Goal: Use online tool/utility: Utilize a website feature to perform a specific function

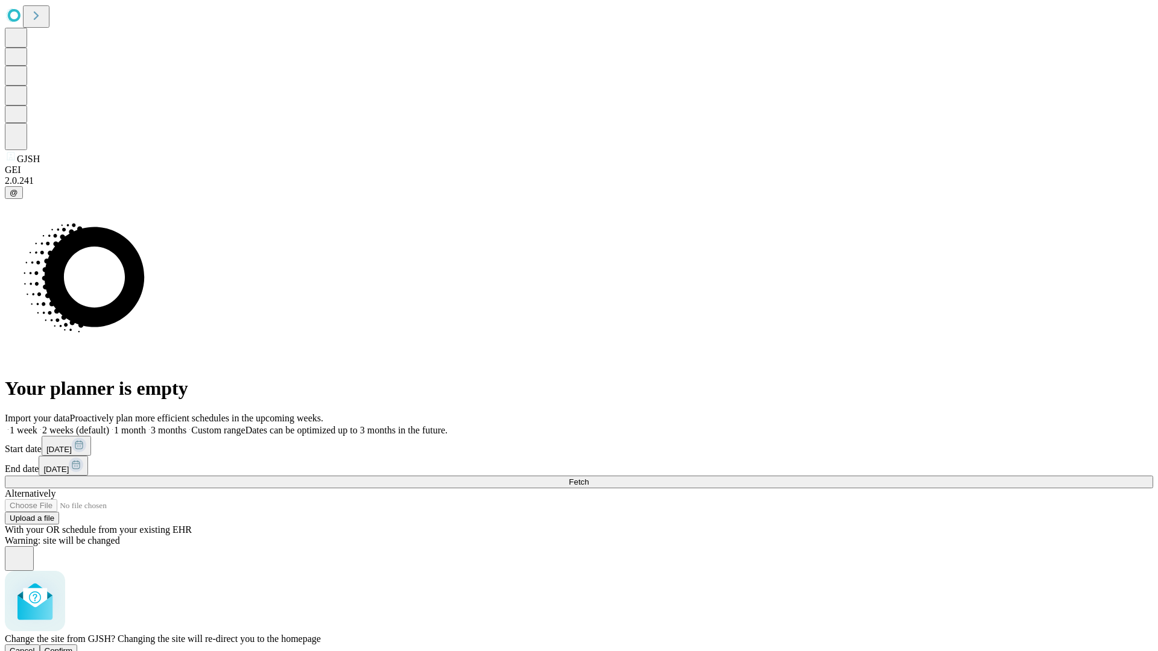
click at [73, 646] on span "Confirm" at bounding box center [59, 650] width 28 height 9
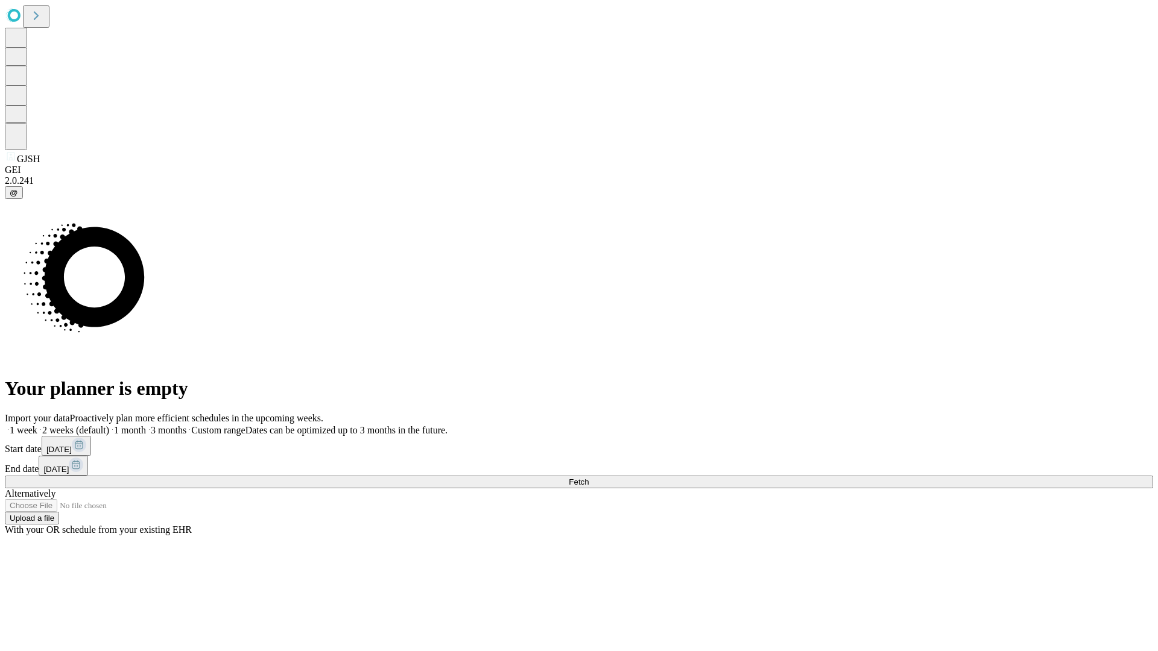
click at [146, 425] on label "1 month" at bounding box center [127, 430] width 37 height 10
click at [588, 478] on span "Fetch" at bounding box center [579, 482] width 20 height 9
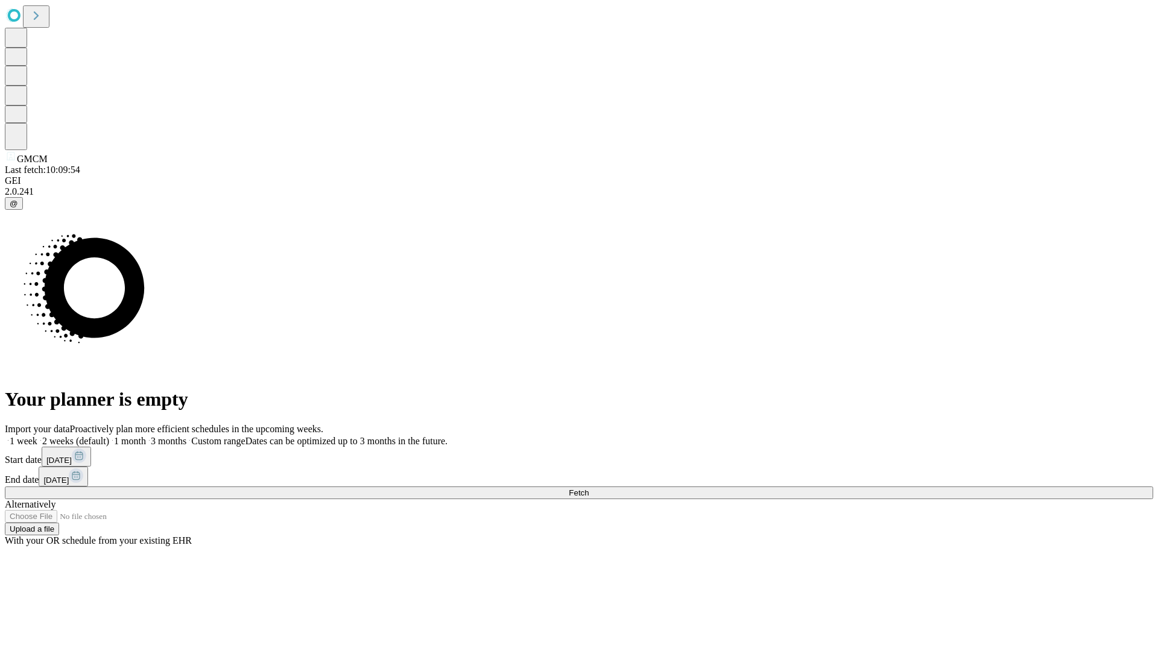
click at [146, 436] on label "1 month" at bounding box center [127, 441] width 37 height 10
click at [588, 488] on span "Fetch" at bounding box center [579, 492] width 20 height 9
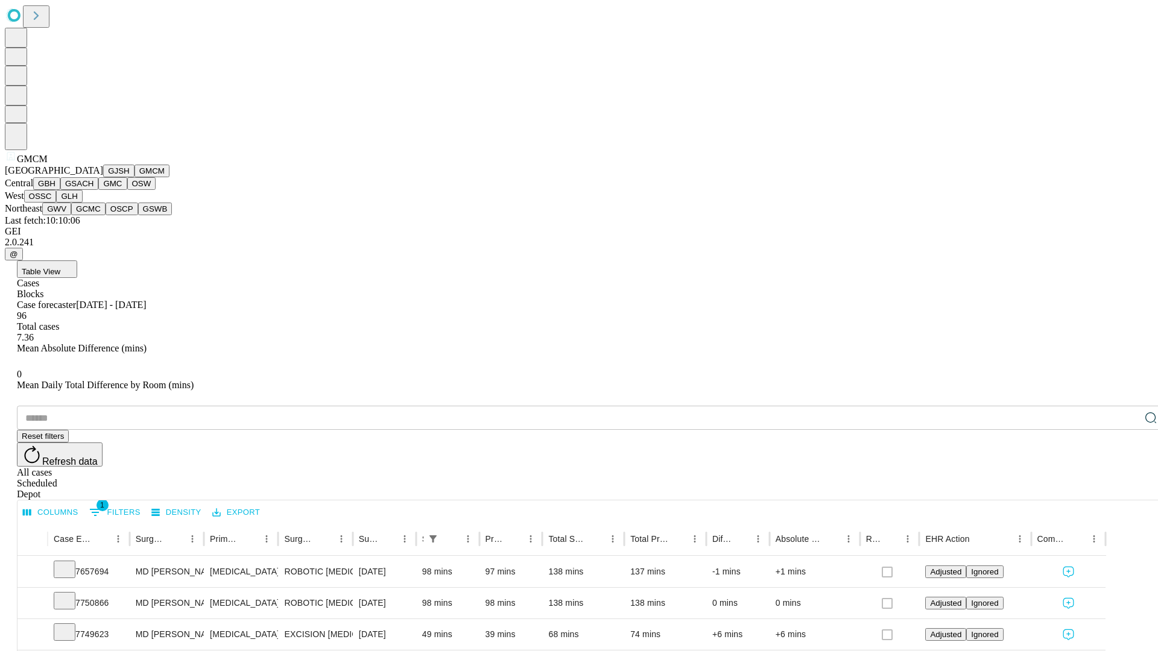
click at [60, 190] on button "GBH" at bounding box center [46, 183] width 27 height 13
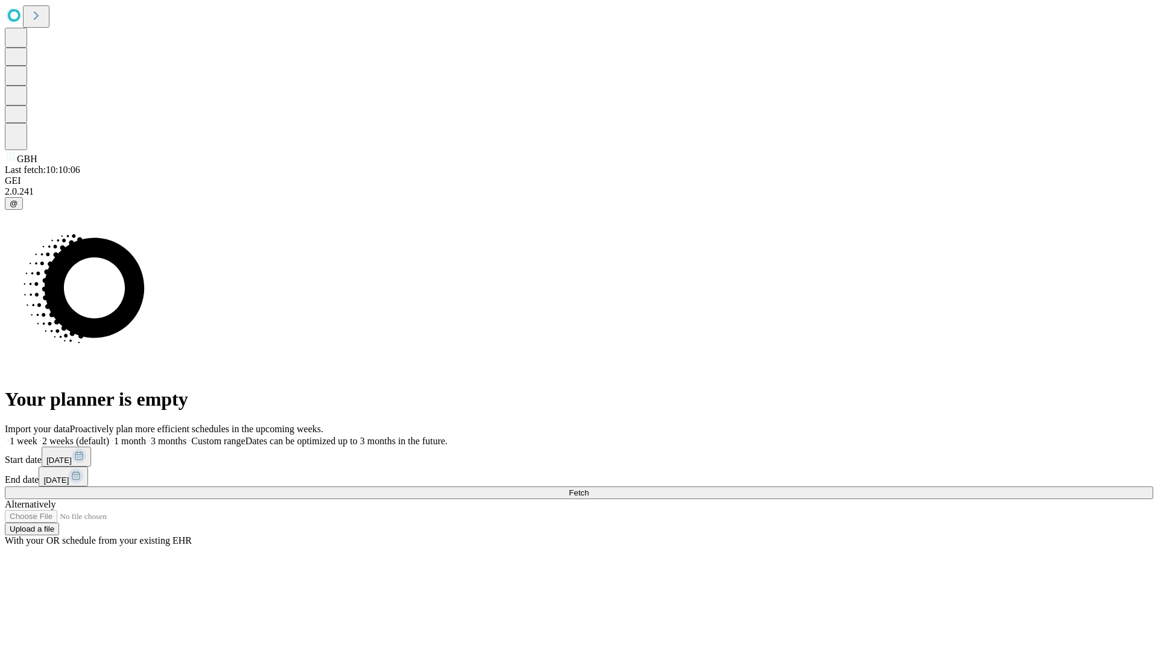
click at [146, 436] on label "1 month" at bounding box center [127, 441] width 37 height 10
click at [588, 488] on span "Fetch" at bounding box center [579, 492] width 20 height 9
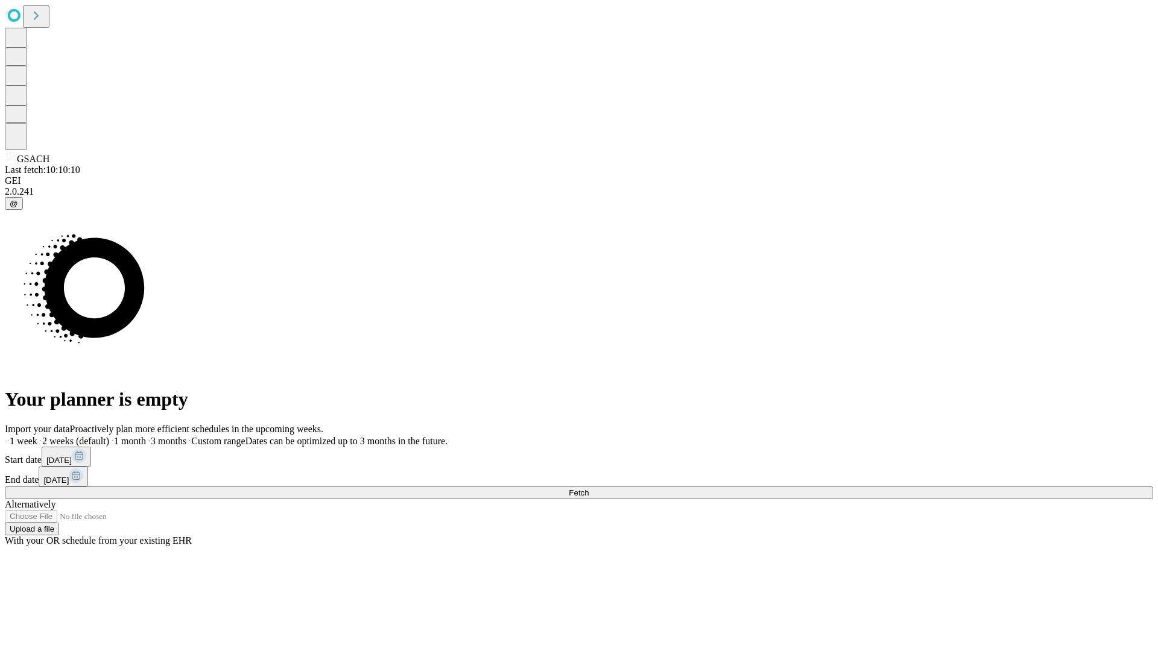
click at [146, 436] on label "1 month" at bounding box center [127, 441] width 37 height 10
click at [588, 488] on span "Fetch" at bounding box center [579, 492] width 20 height 9
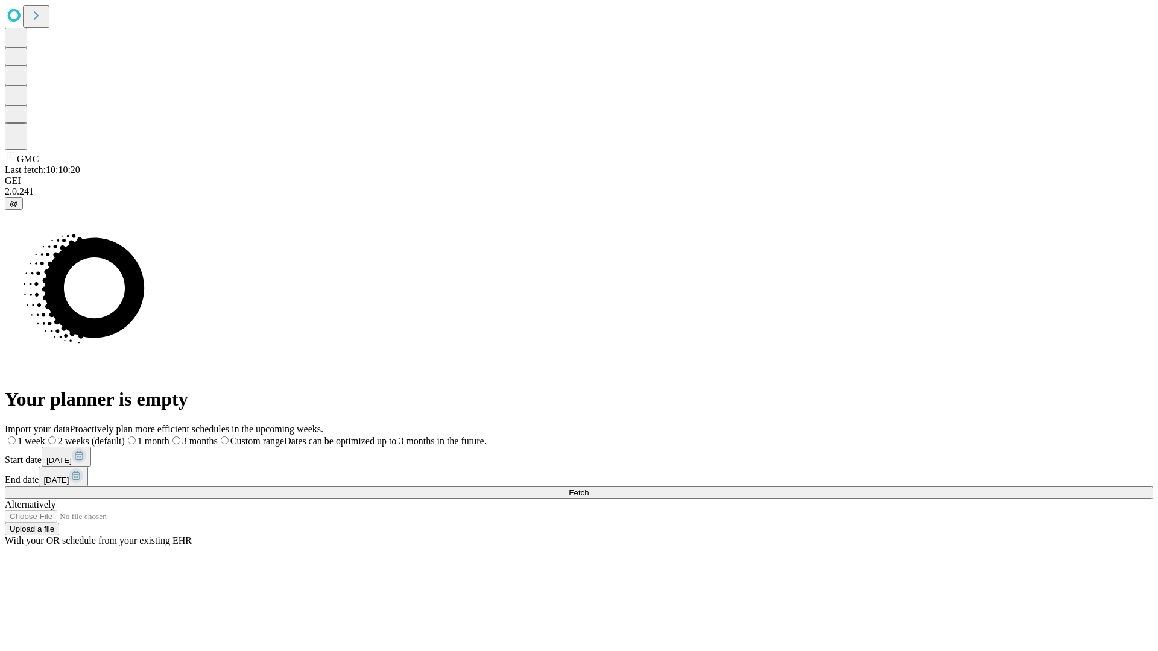
click at [588, 488] on span "Fetch" at bounding box center [579, 492] width 20 height 9
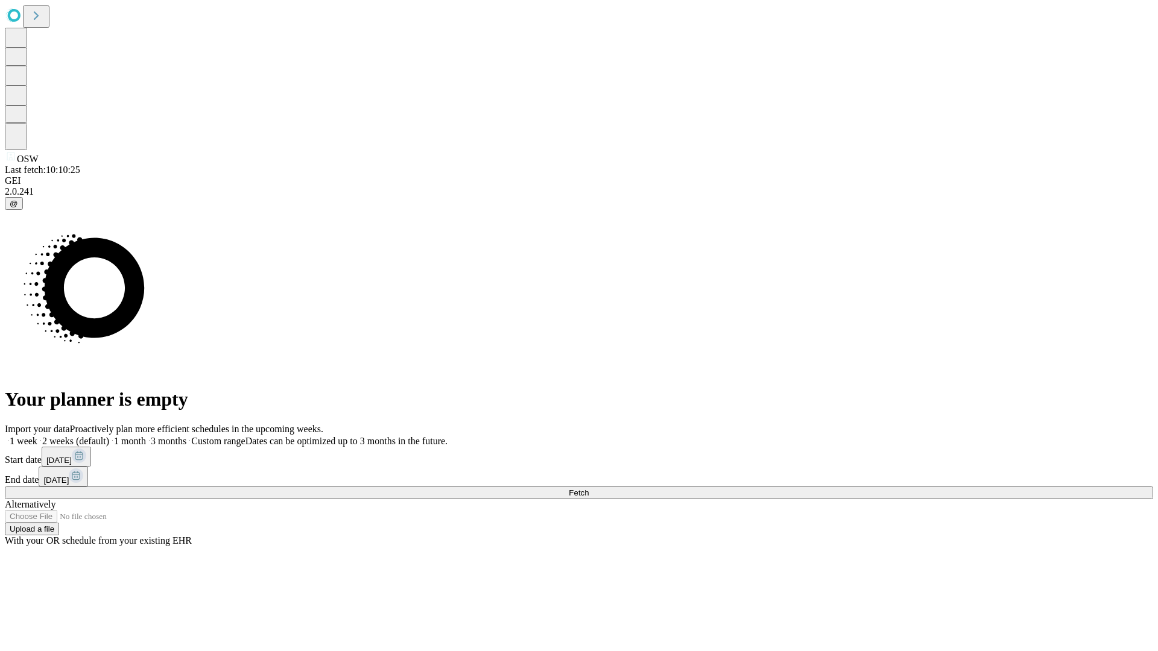
click at [146, 436] on label "1 month" at bounding box center [127, 441] width 37 height 10
click at [588, 488] on span "Fetch" at bounding box center [579, 492] width 20 height 9
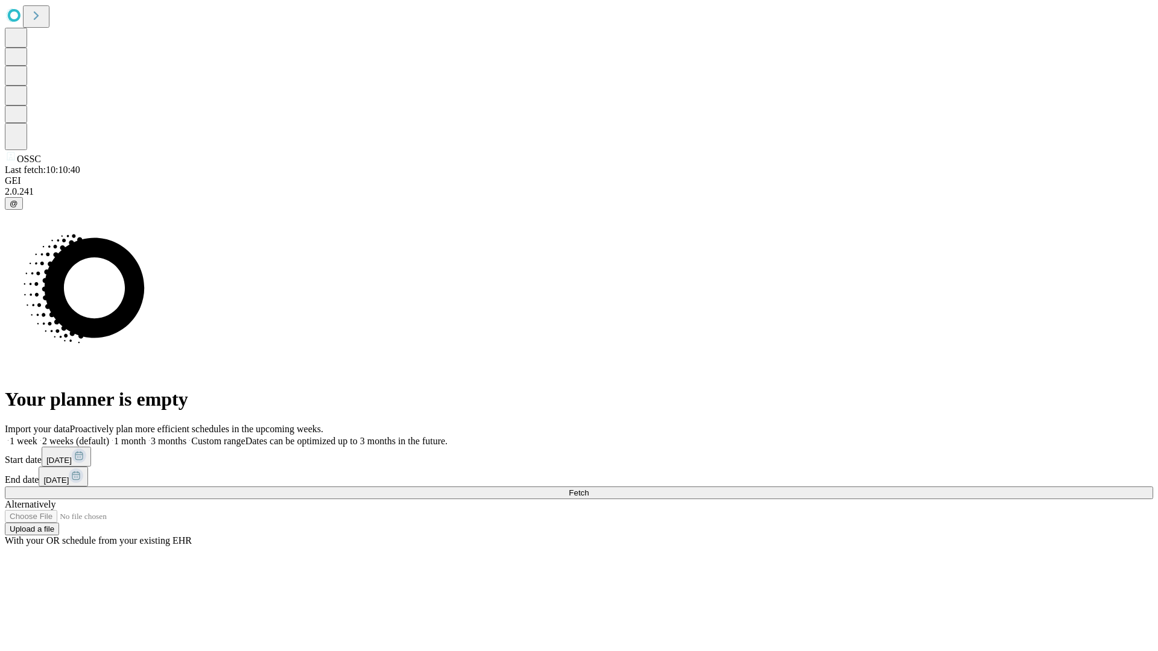
click at [146, 436] on label "1 month" at bounding box center [127, 441] width 37 height 10
click at [588, 488] on span "Fetch" at bounding box center [579, 492] width 20 height 9
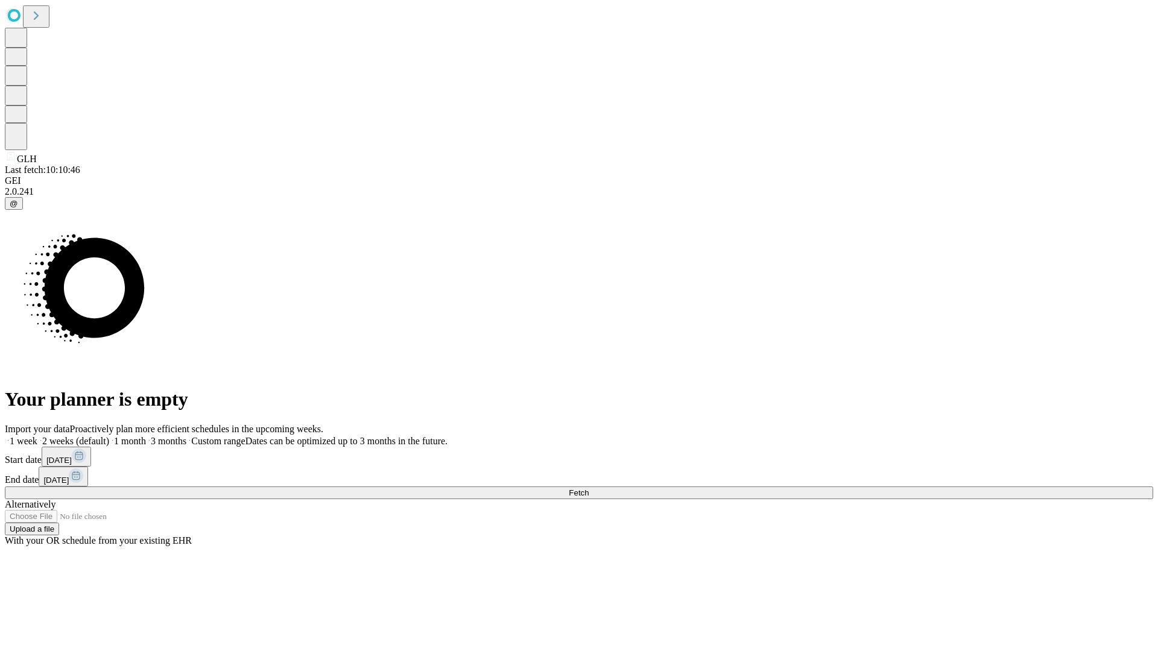
click at [588, 488] on span "Fetch" at bounding box center [579, 492] width 20 height 9
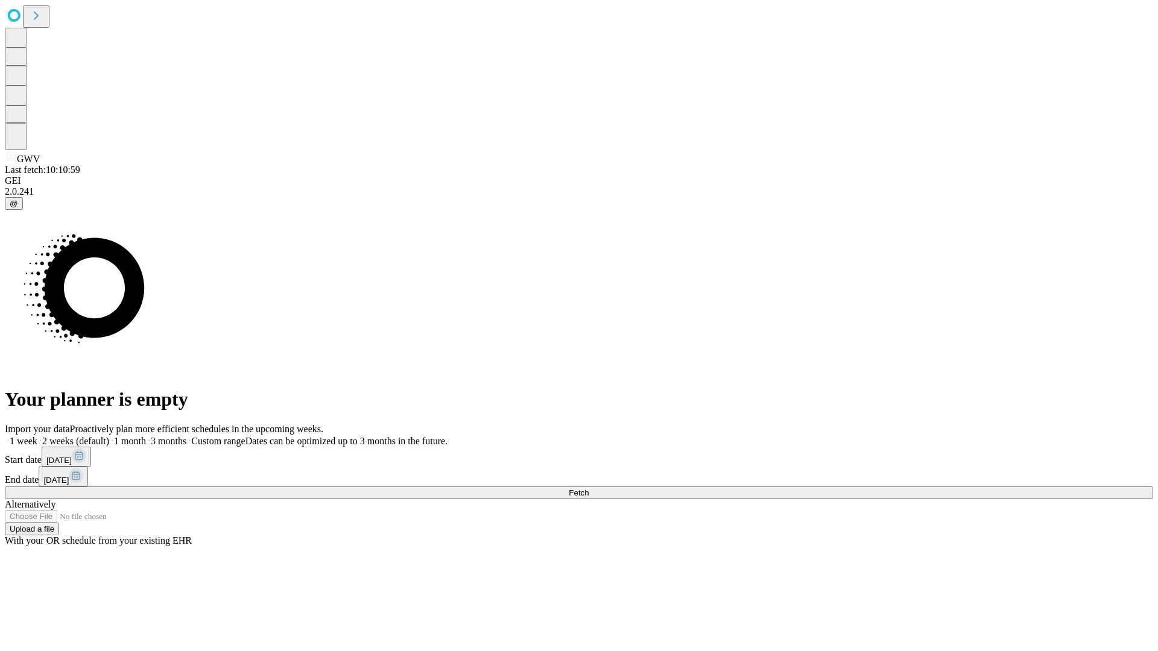
click at [146, 436] on label "1 month" at bounding box center [127, 441] width 37 height 10
click at [588, 488] on span "Fetch" at bounding box center [579, 492] width 20 height 9
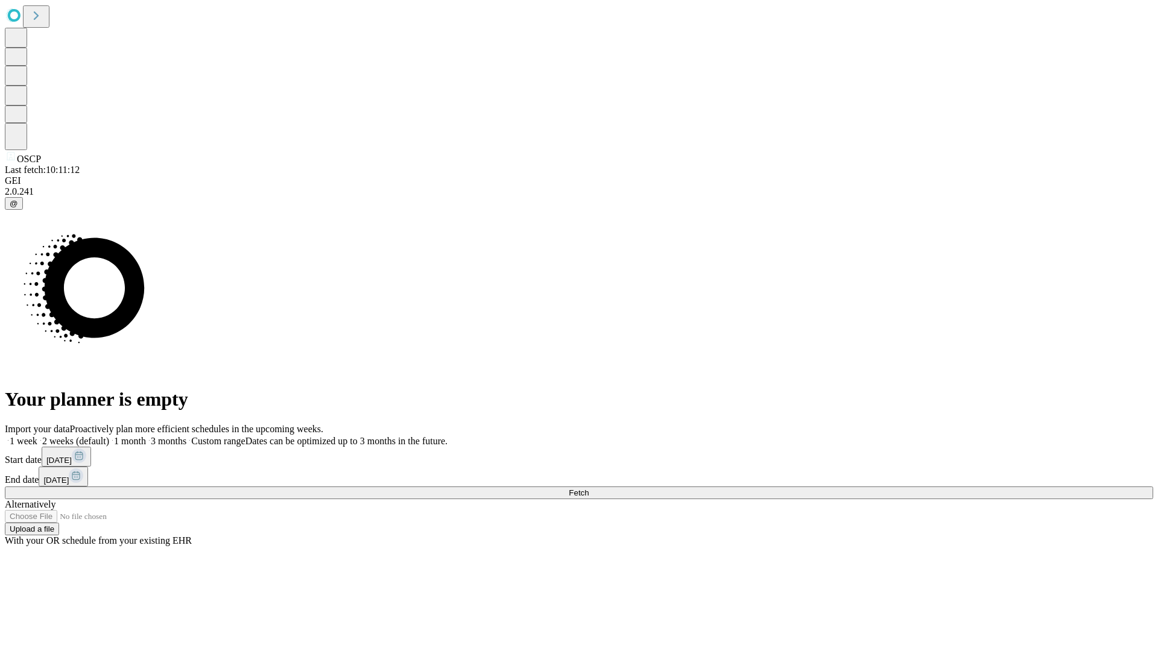
click at [146, 436] on label "1 month" at bounding box center [127, 441] width 37 height 10
click at [588, 488] on span "Fetch" at bounding box center [579, 492] width 20 height 9
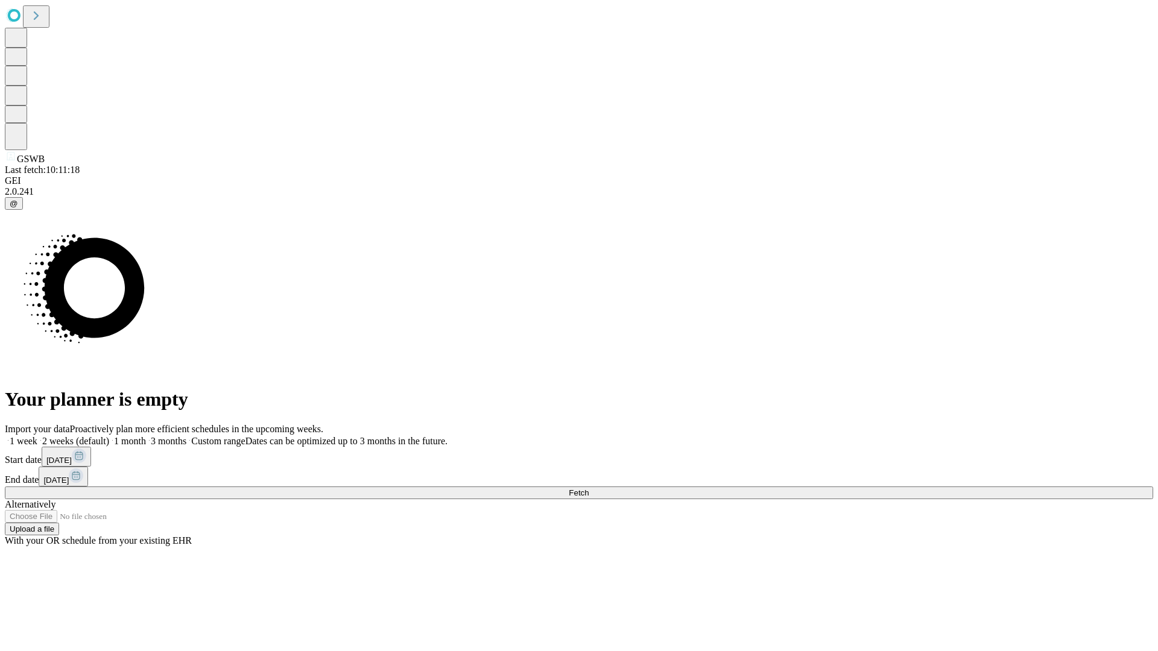
click at [146, 436] on label "1 month" at bounding box center [127, 441] width 37 height 10
click at [588, 488] on span "Fetch" at bounding box center [579, 492] width 20 height 9
